Goal: Task Accomplishment & Management: Manage account settings

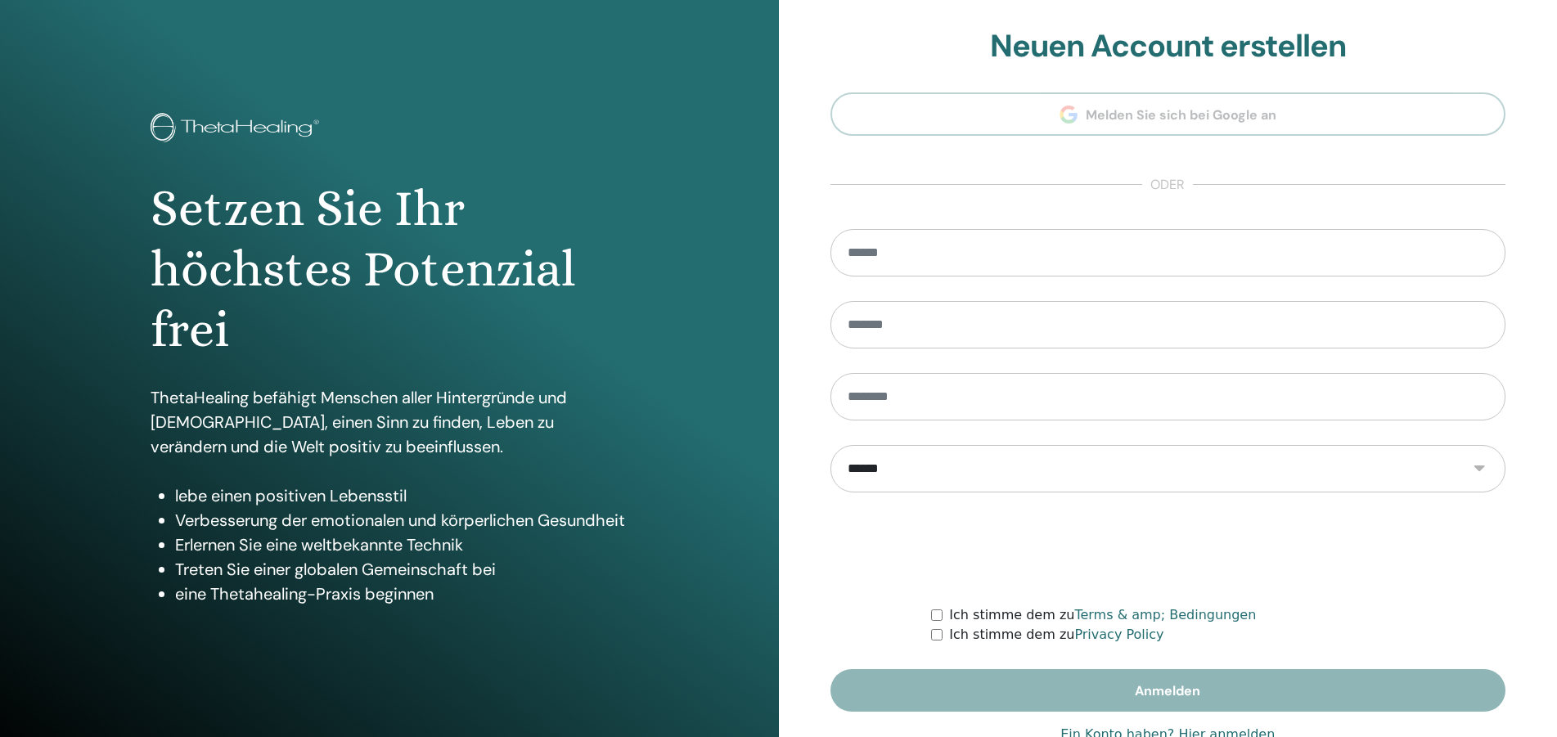
click at [1221, 732] on link "Ein Konto haben? Hier anmelden" at bounding box center [1167, 735] width 214 height 20
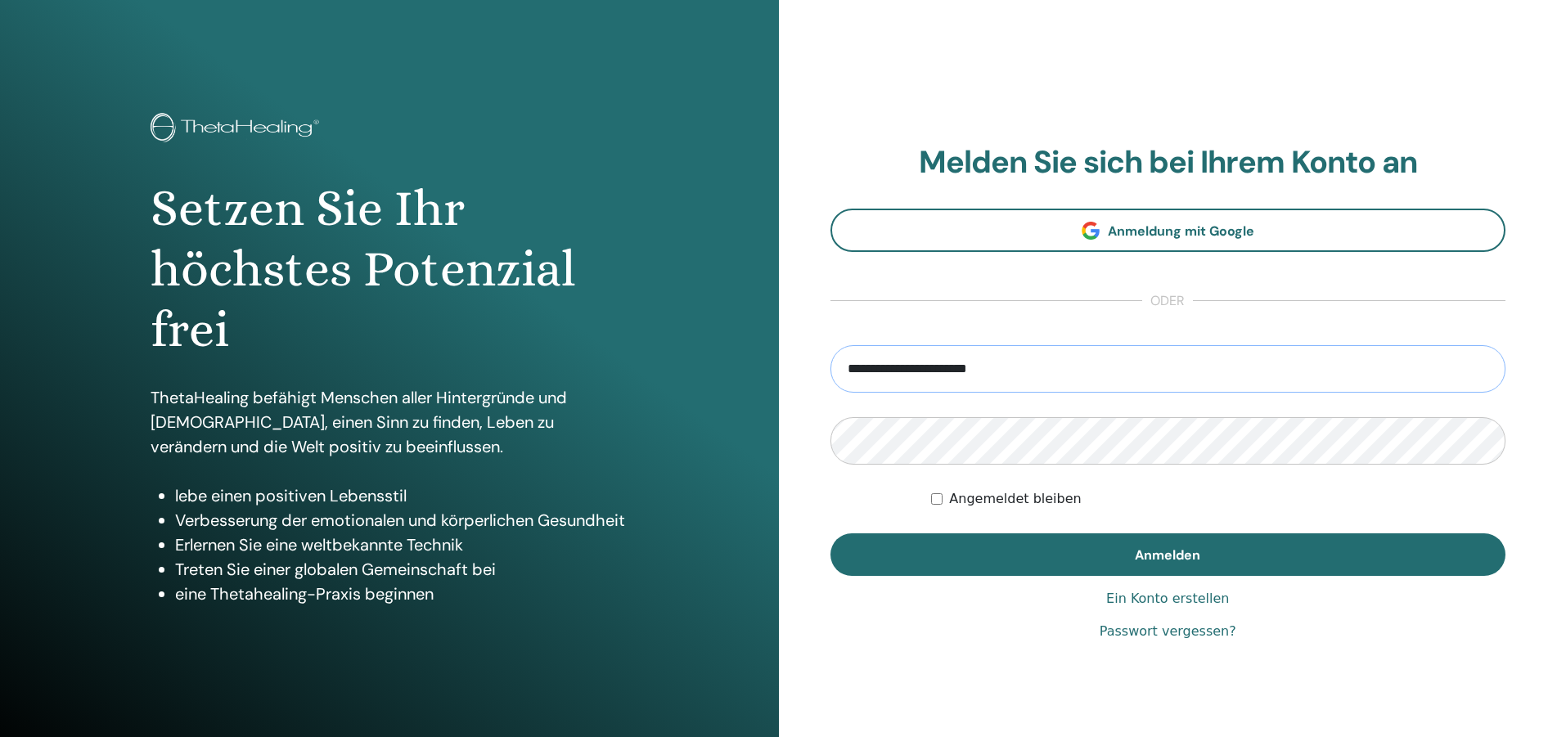
click at [973, 375] on input "**********" at bounding box center [1168, 368] width 676 height 47
type input "**********"
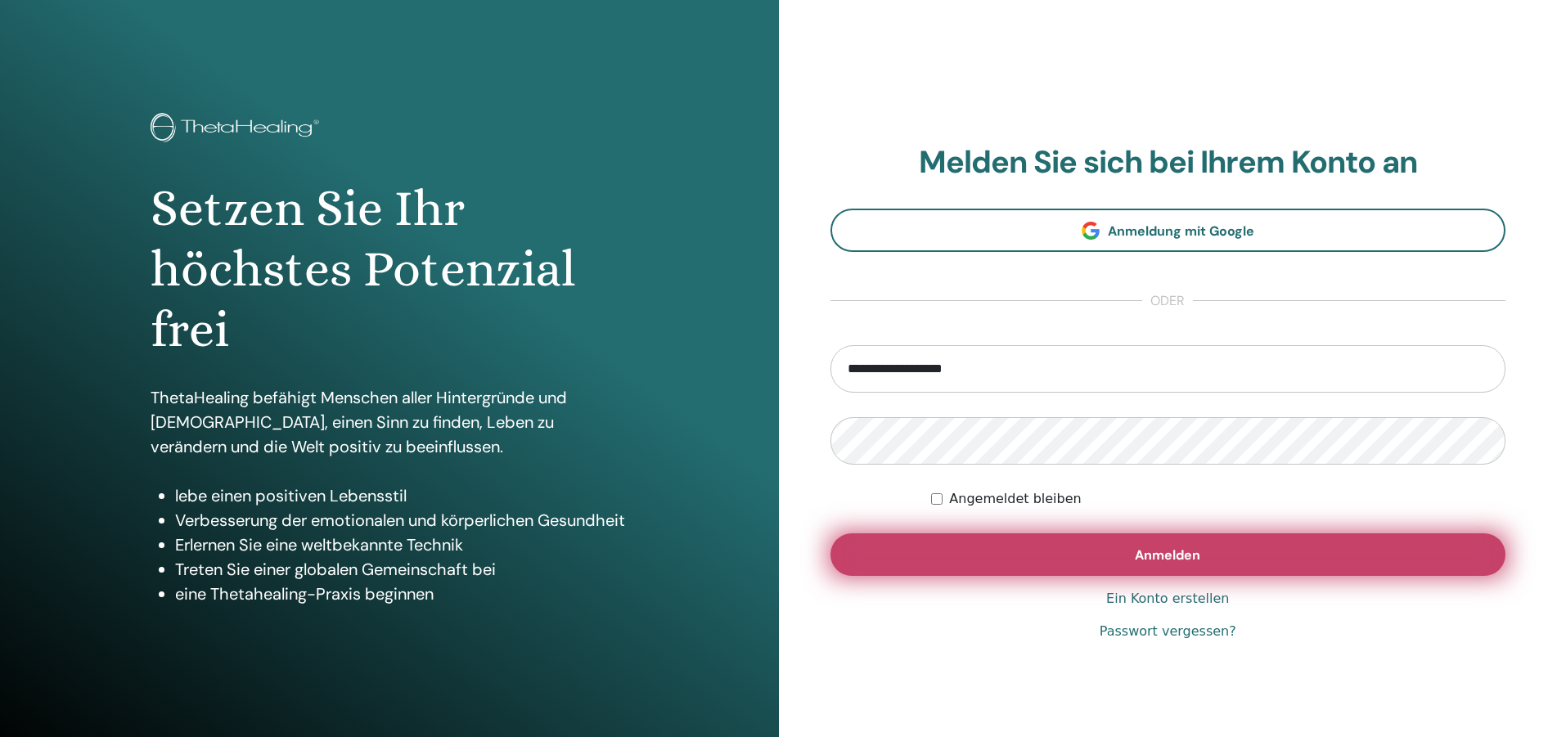
click at [1180, 562] on span "Anmelden" at bounding box center [1167, 554] width 65 height 17
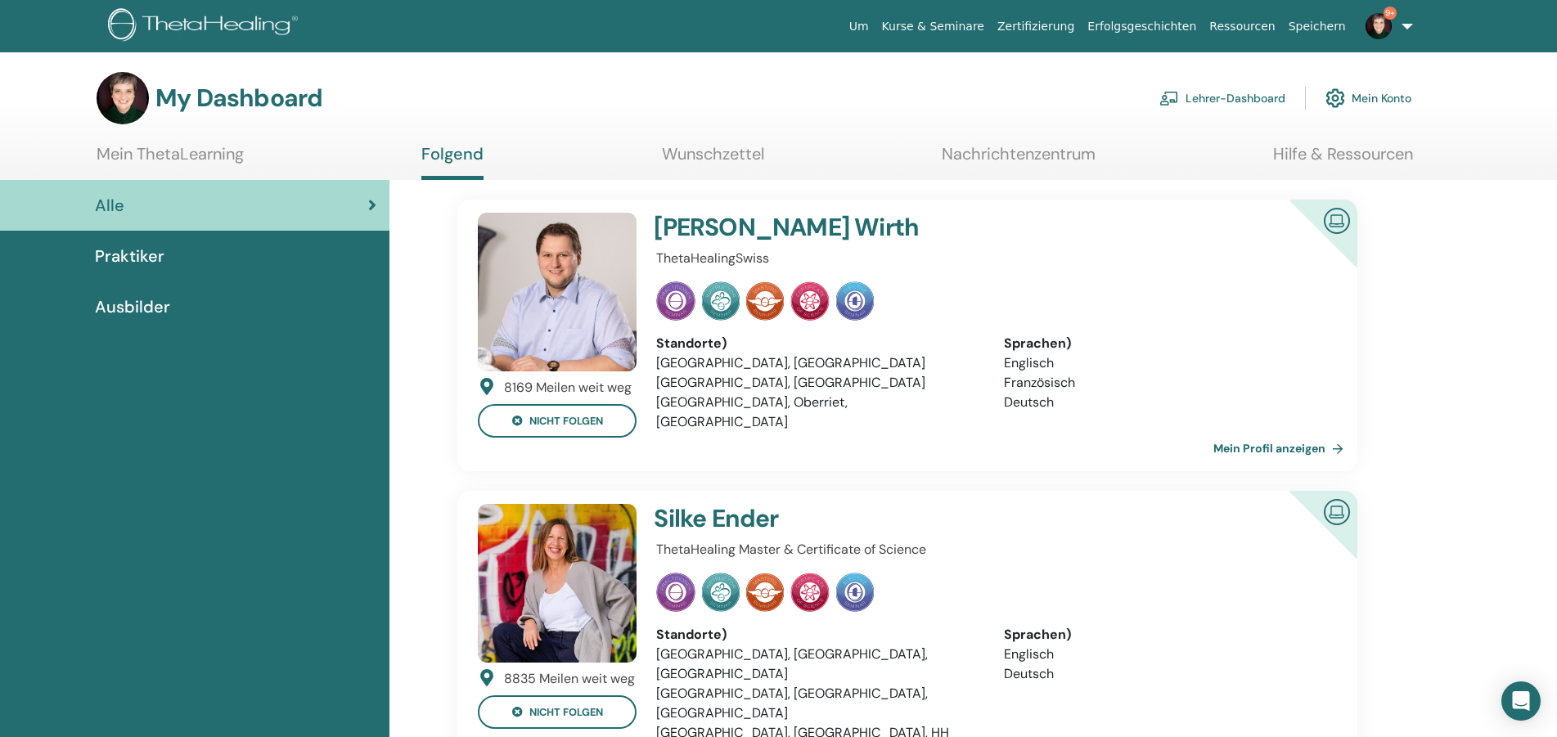
click at [1205, 106] on link "Lehrer-Dashboard" at bounding box center [1222, 98] width 126 height 36
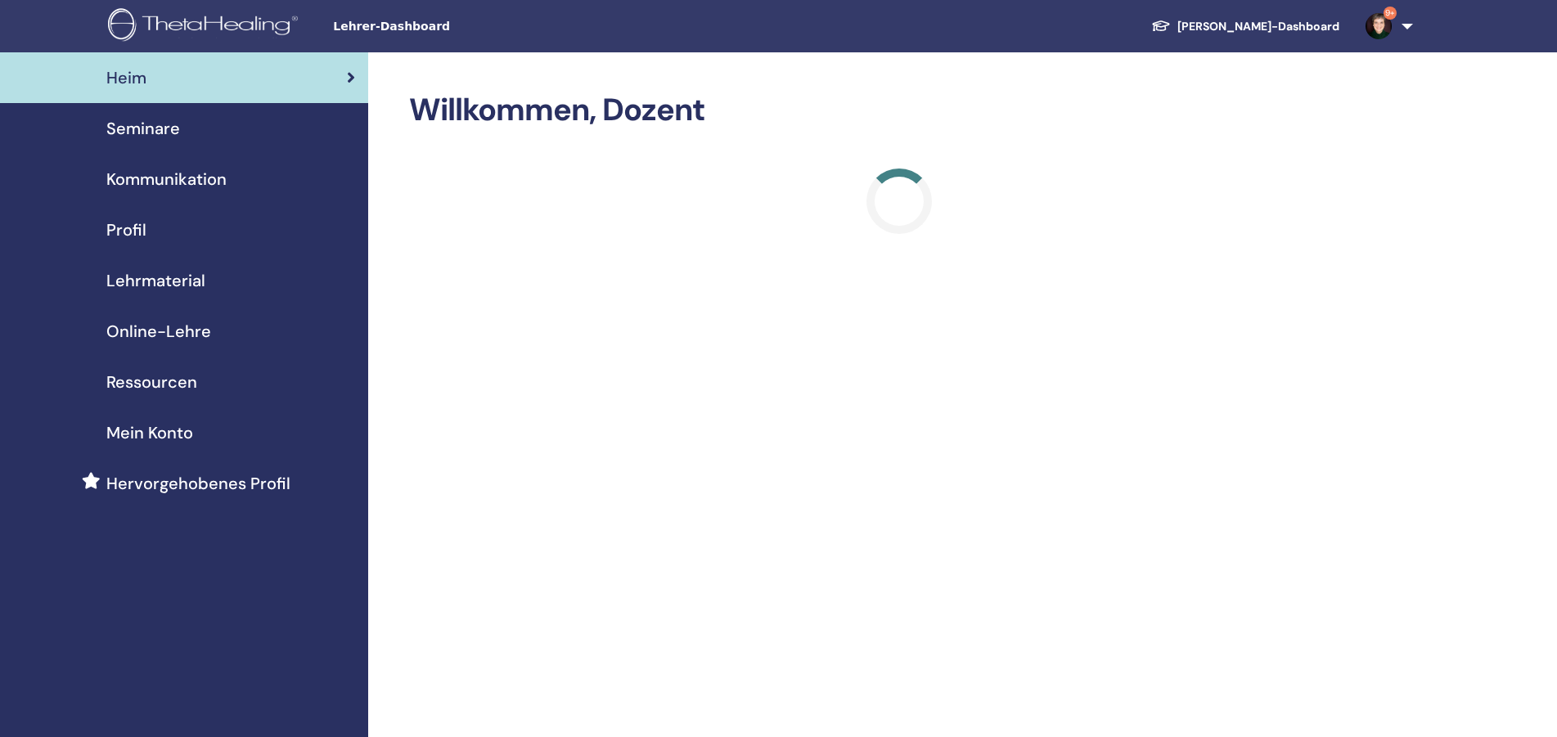
click at [172, 137] on span "Seminare" at bounding box center [143, 128] width 74 height 25
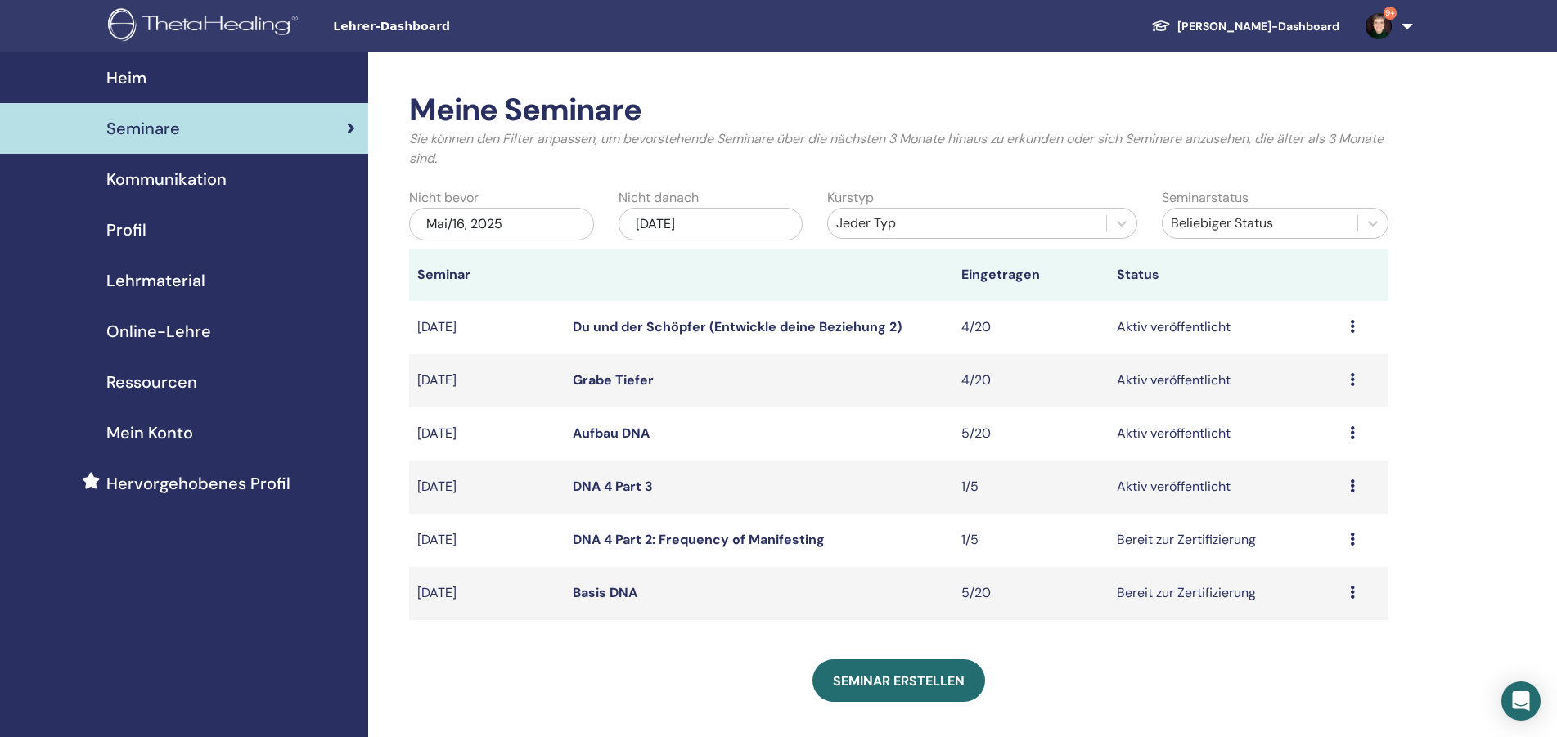
click at [1351, 538] on icon at bounding box center [1352, 538] width 5 height 13
click at [1317, 577] on link "Bearbeiten" at bounding box center [1307, 576] width 66 height 17
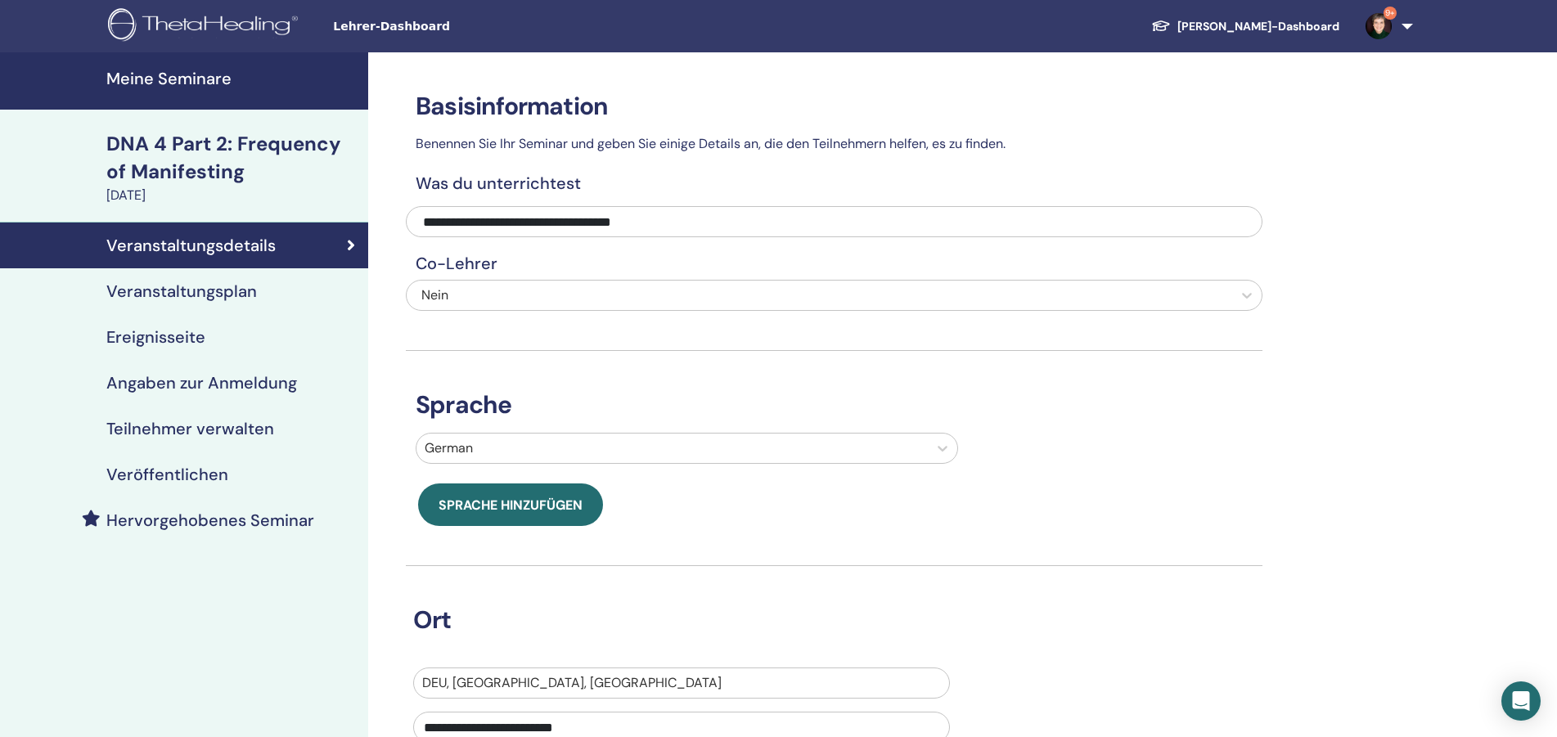
click at [200, 426] on h4 "Teilnehmer verwalten" at bounding box center [190, 429] width 168 height 20
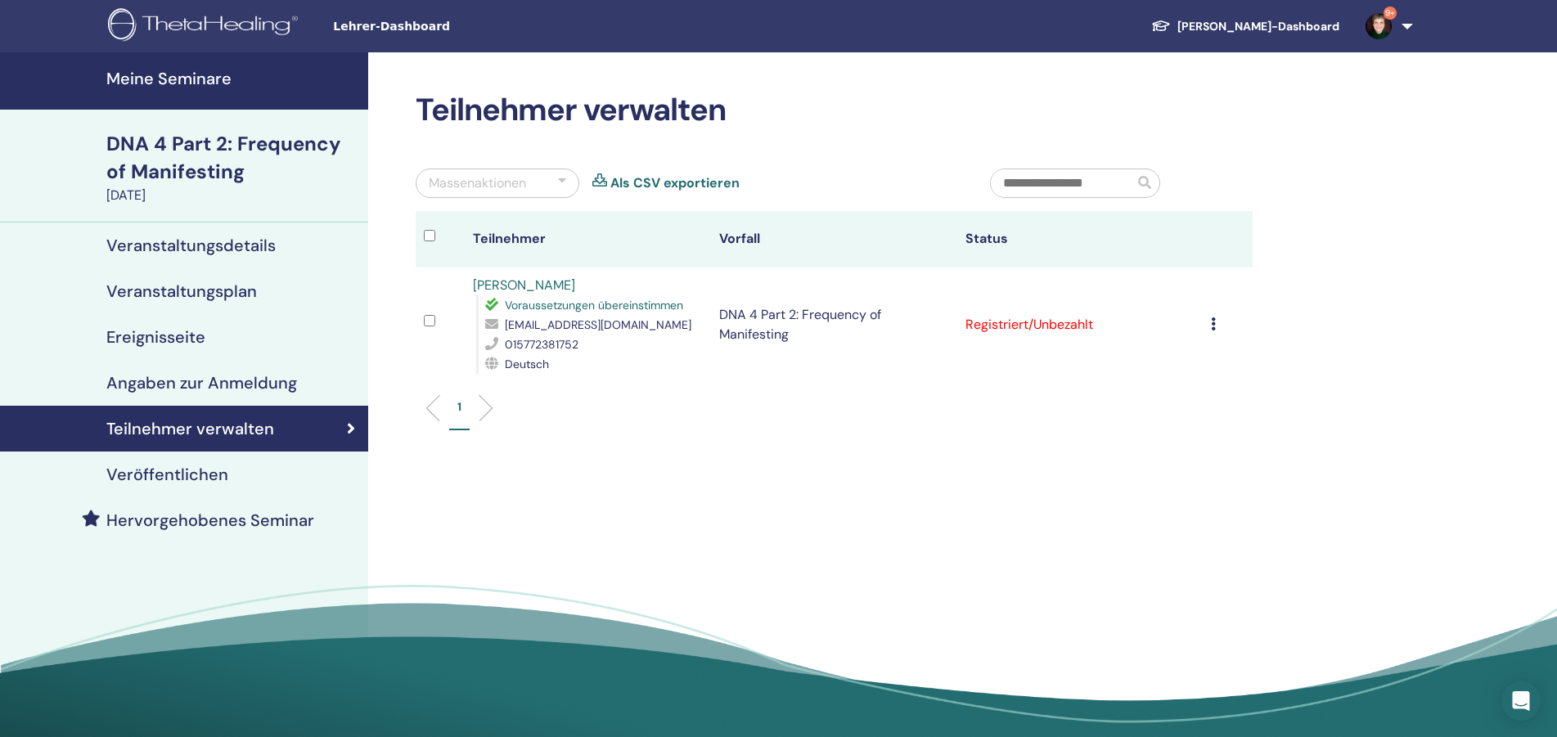
click at [1215, 327] on icon at bounding box center [1213, 323] width 5 height 13
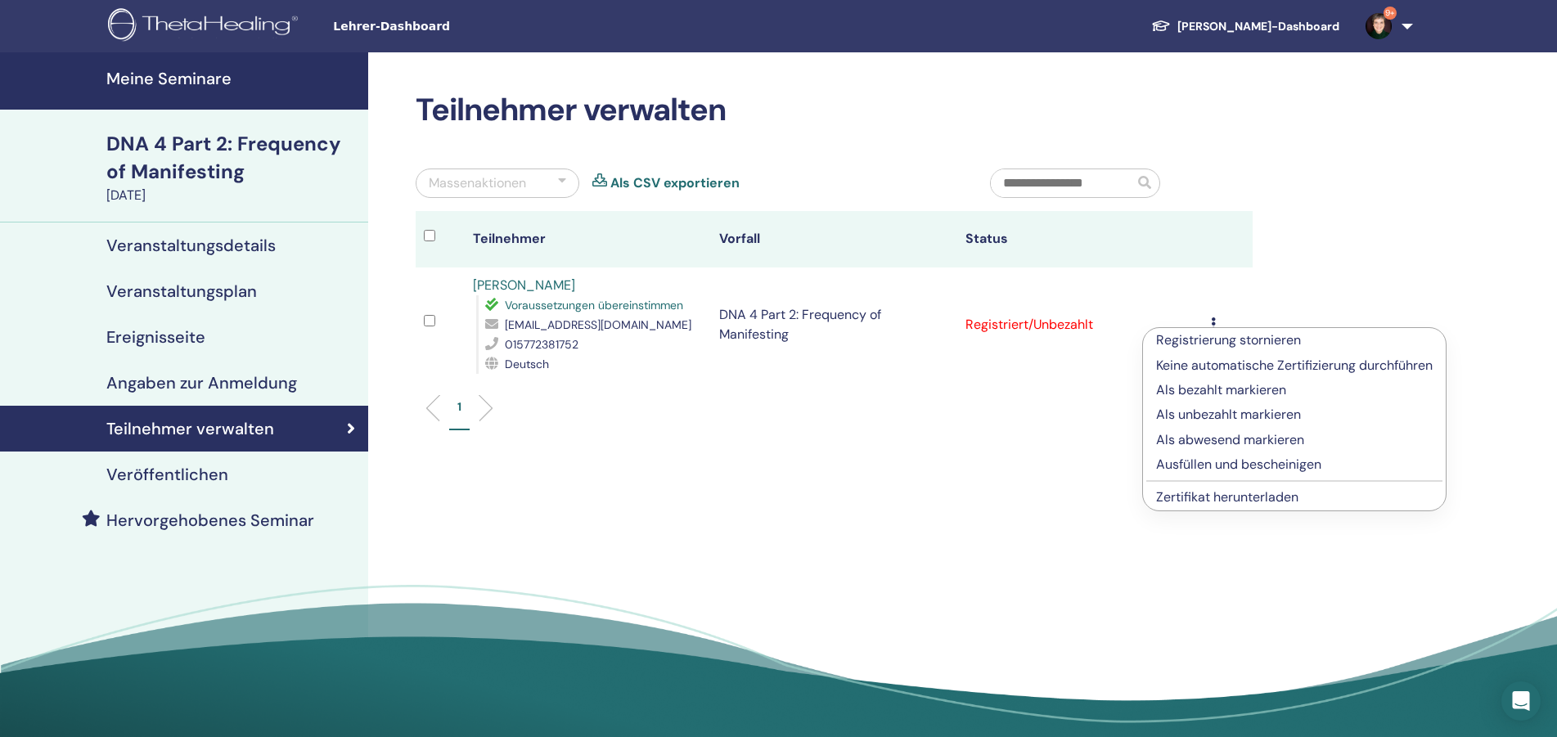
click at [1237, 462] on p "Ausfüllen und bescheinigen" at bounding box center [1294, 465] width 276 height 20
